Goal: Information Seeking & Learning: Learn about a topic

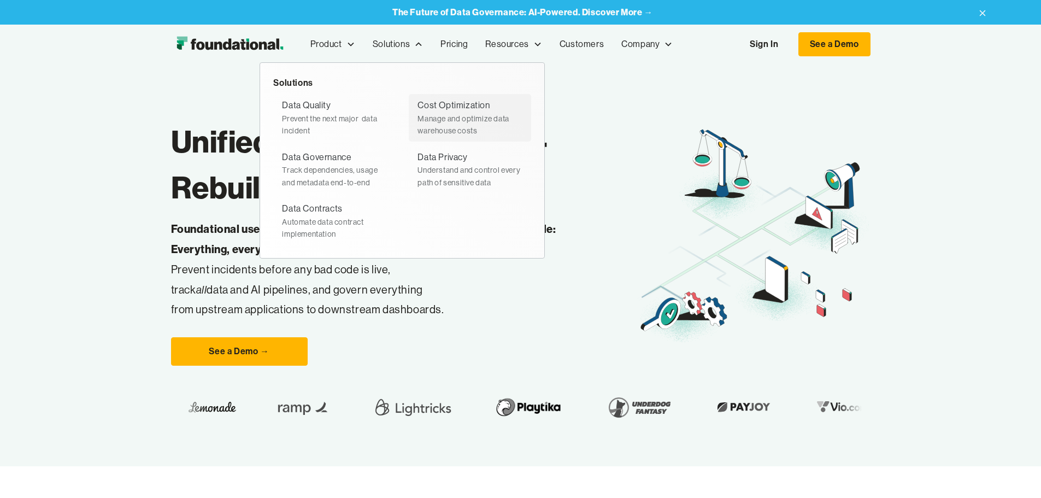
click at [417, 114] on div "Manage and optimize data warehouse costs" at bounding box center [469, 125] width 105 height 25
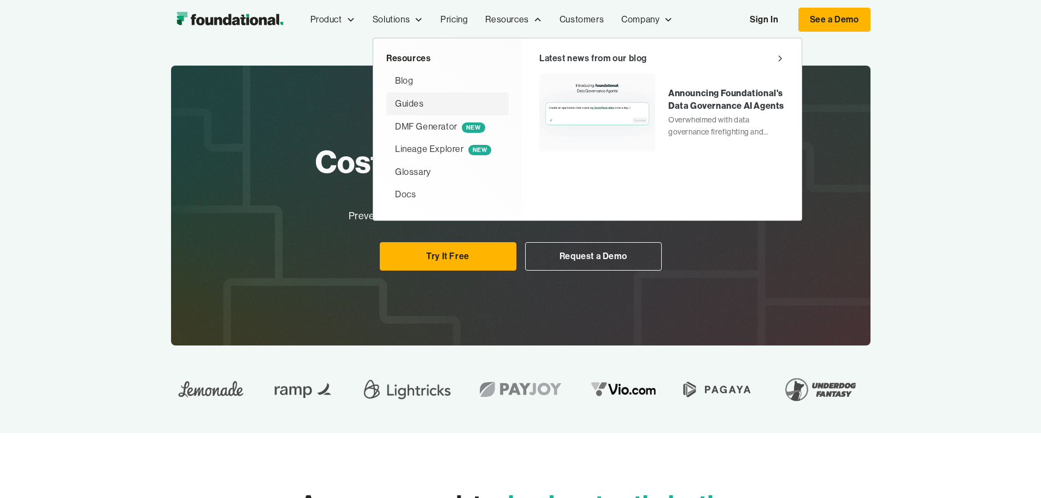
click at [395, 101] on div "Guides" at bounding box center [409, 104] width 29 height 14
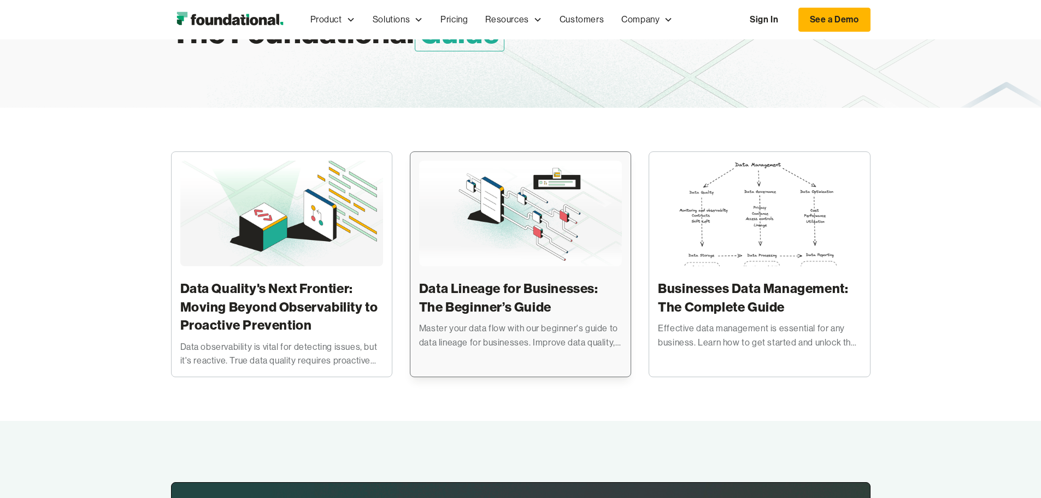
scroll to position [109, 0]
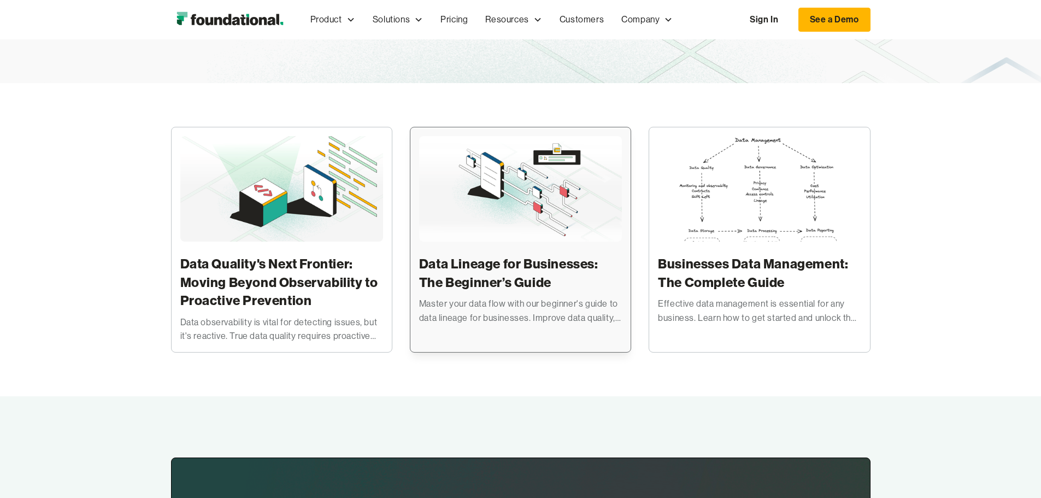
click at [555, 238] on img at bounding box center [520, 189] width 203 height 107
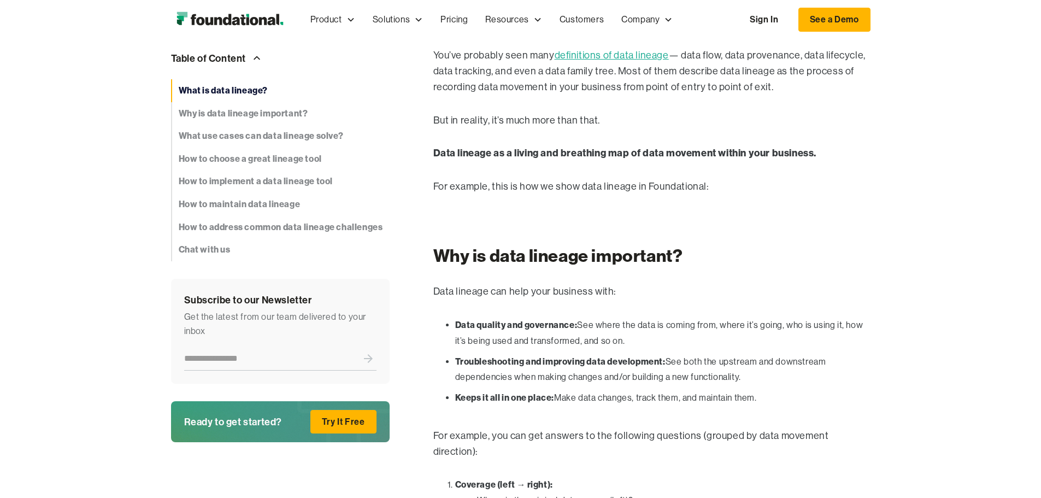
scroll to position [814, 0]
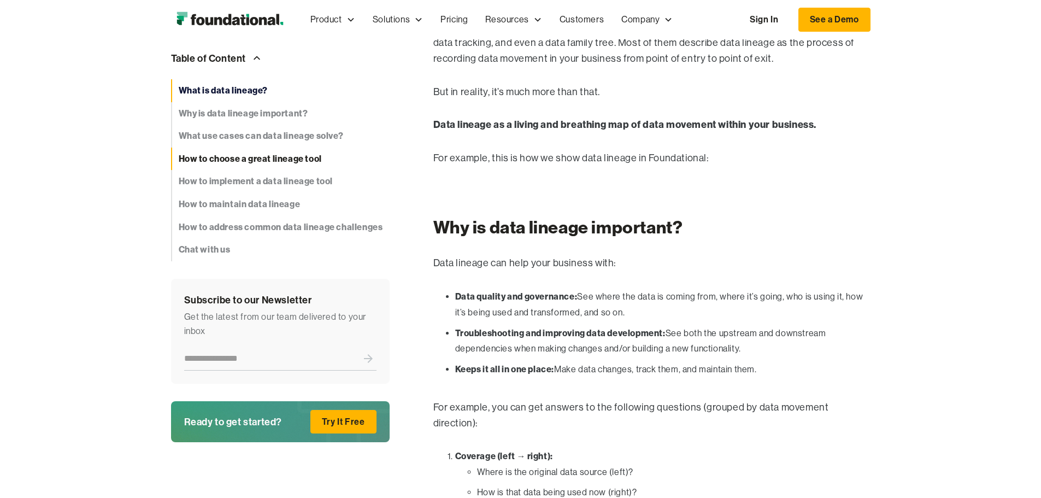
click at [182, 155] on strong "How to choose a great lineage tool" at bounding box center [250, 158] width 143 height 14
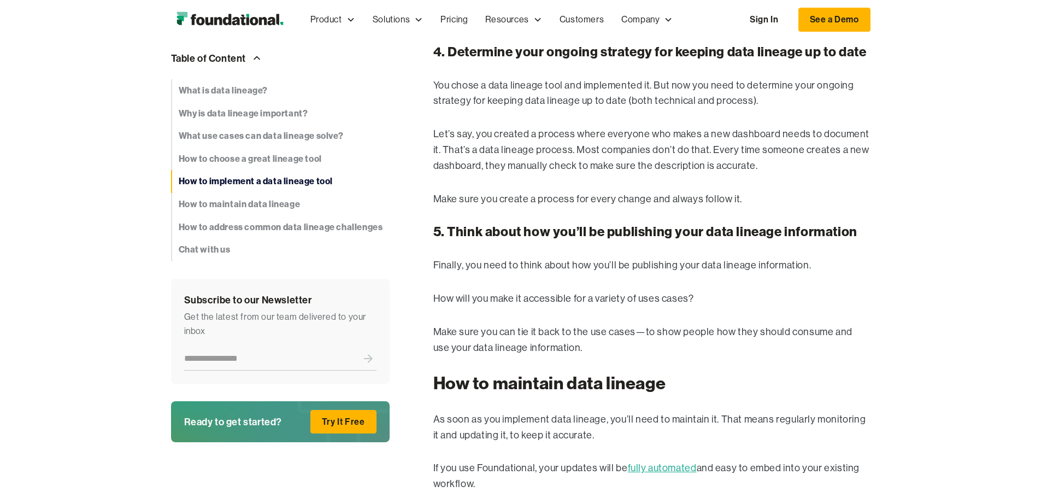
scroll to position [4847, 0]
